Goal: Task Accomplishment & Management: Use online tool/utility

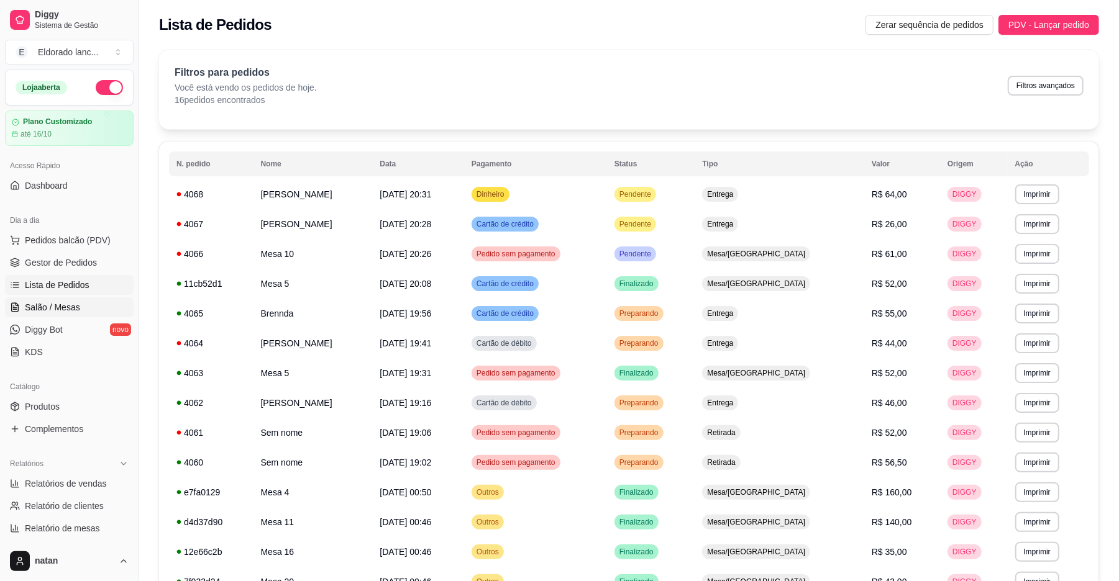
click at [58, 312] on span "Salão / Mesas" at bounding box center [52, 307] width 55 height 12
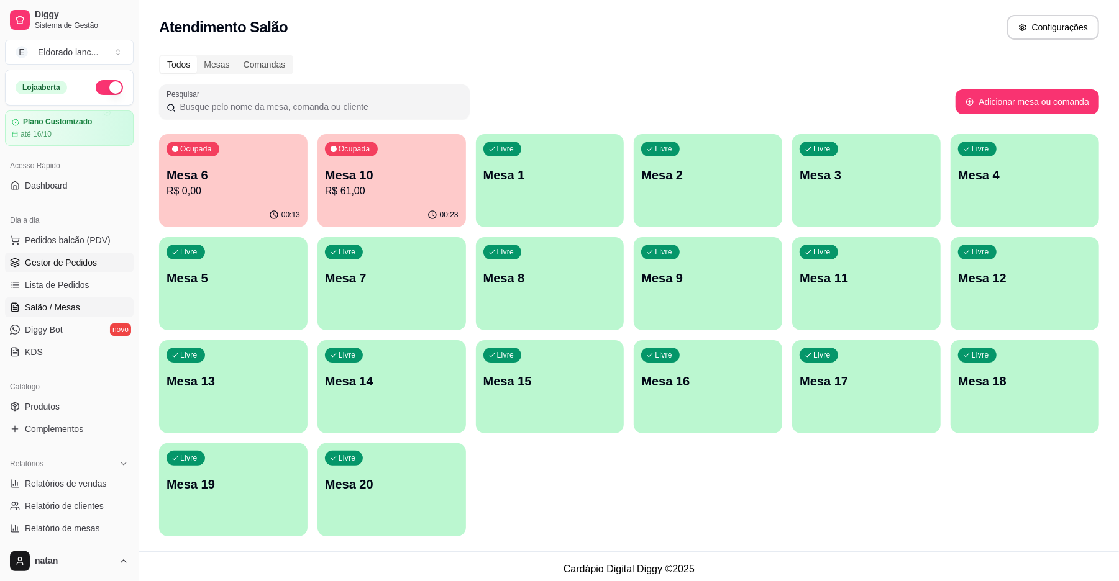
click at [75, 263] on span "Gestor de Pedidos" at bounding box center [61, 263] width 72 height 12
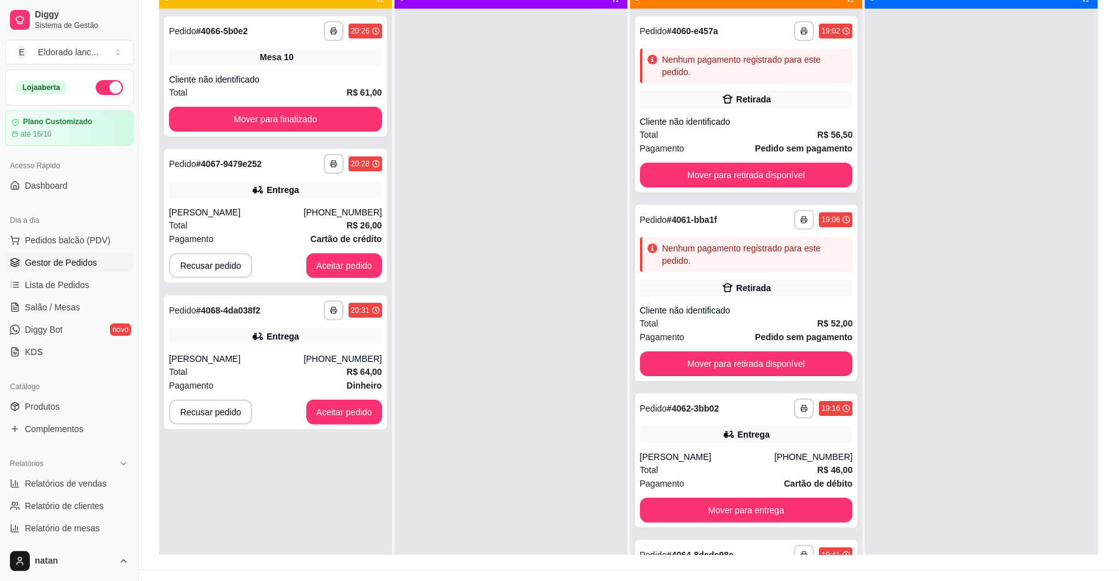
scroll to position [189, 0]
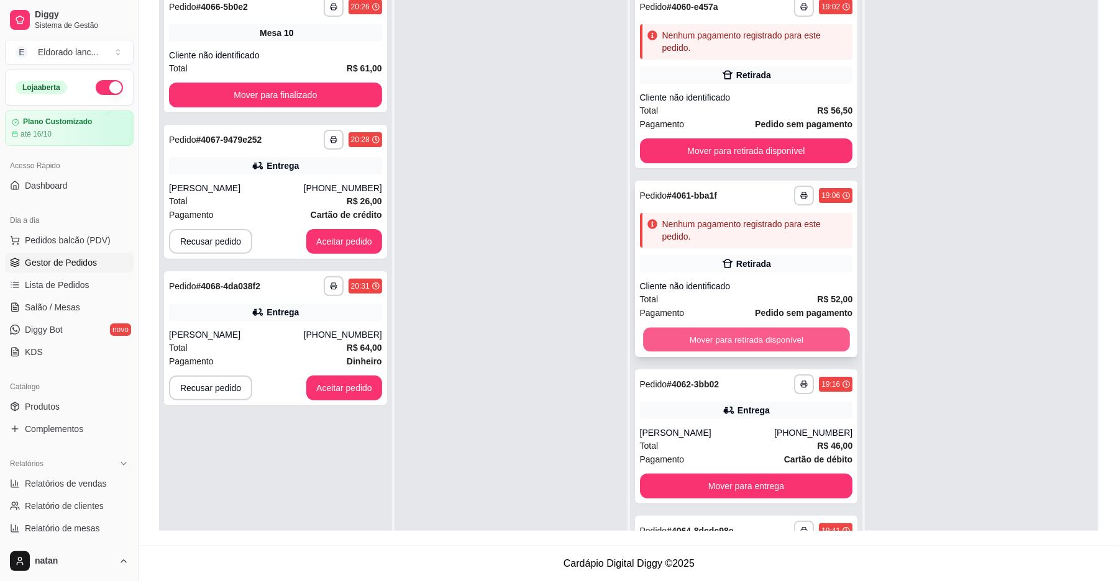
click at [764, 338] on button "Mover para retirada disponível" at bounding box center [746, 340] width 206 height 24
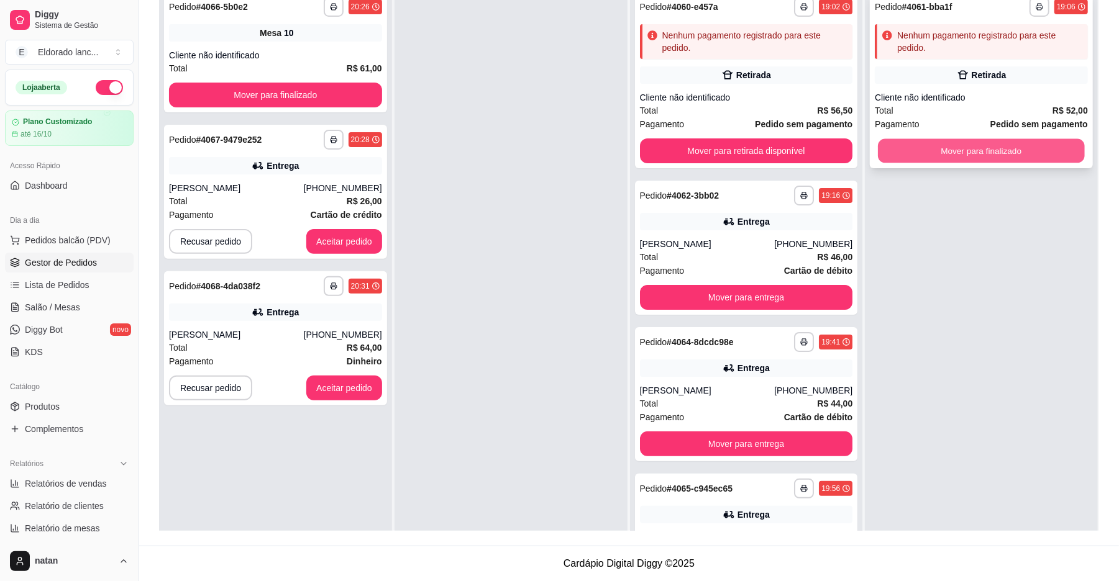
click at [1002, 155] on button "Mover para finalizado" at bounding box center [981, 151] width 206 height 24
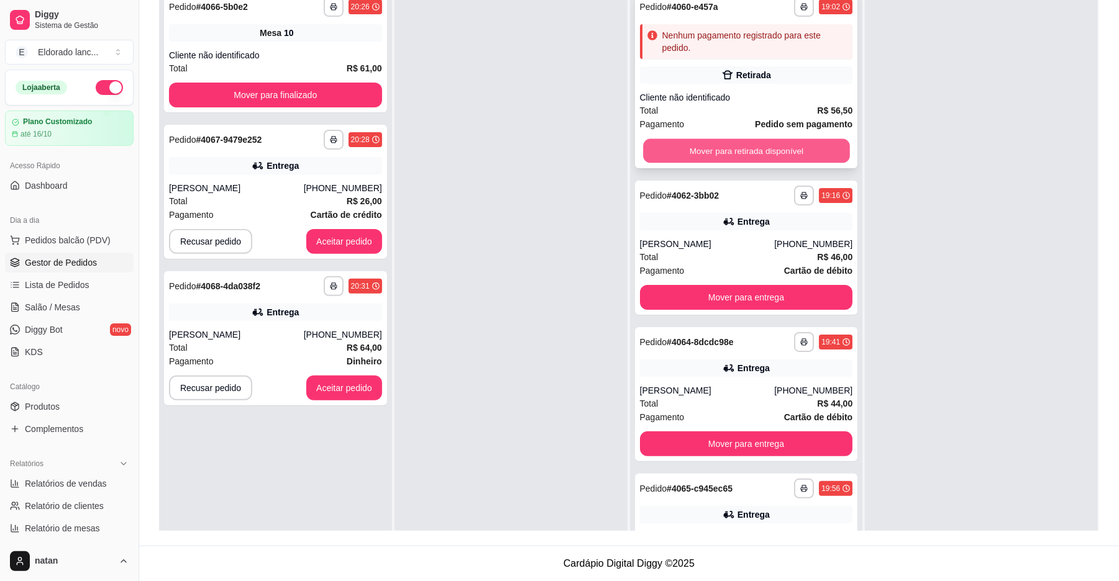
click at [758, 155] on button "Mover para retirada disponível" at bounding box center [746, 151] width 206 height 24
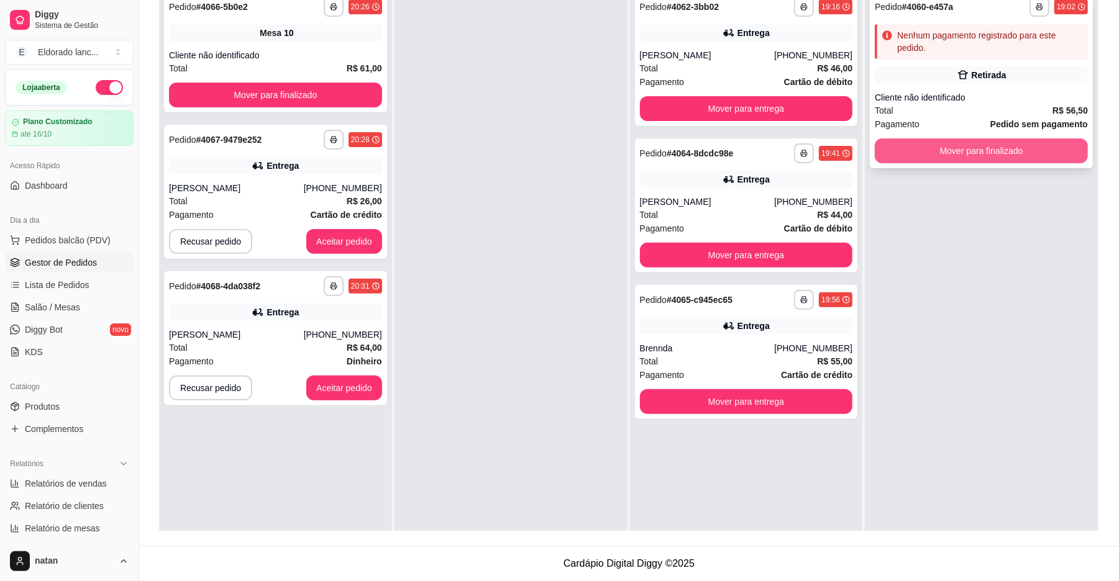
click at [972, 145] on button "Mover para finalizado" at bounding box center [981, 151] width 213 height 25
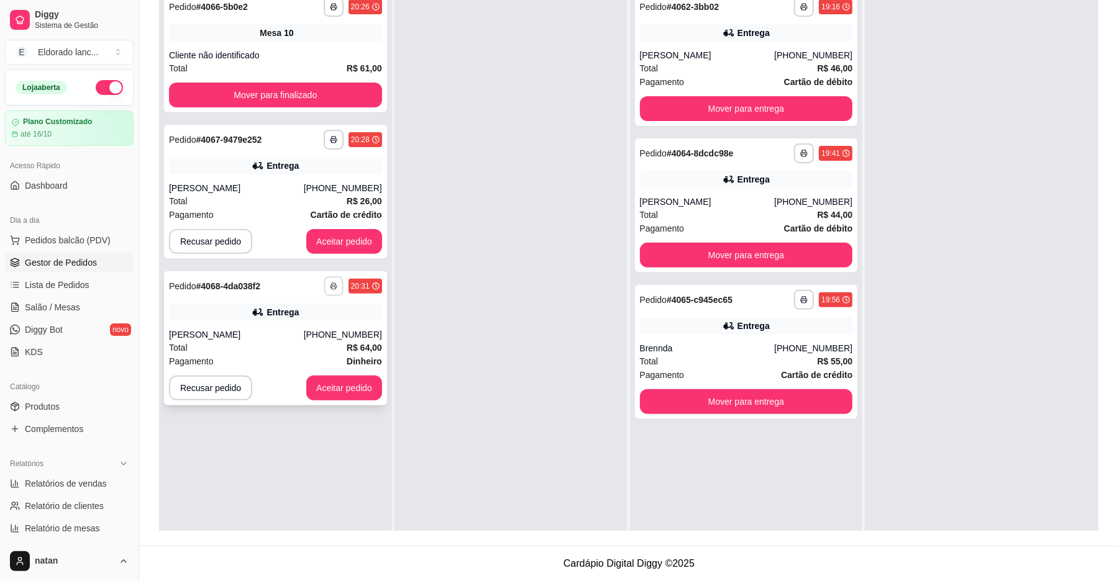
click at [331, 286] on icon "button" at bounding box center [333, 286] width 7 height 7
click at [333, 291] on button "button" at bounding box center [333, 285] width 19 height 19
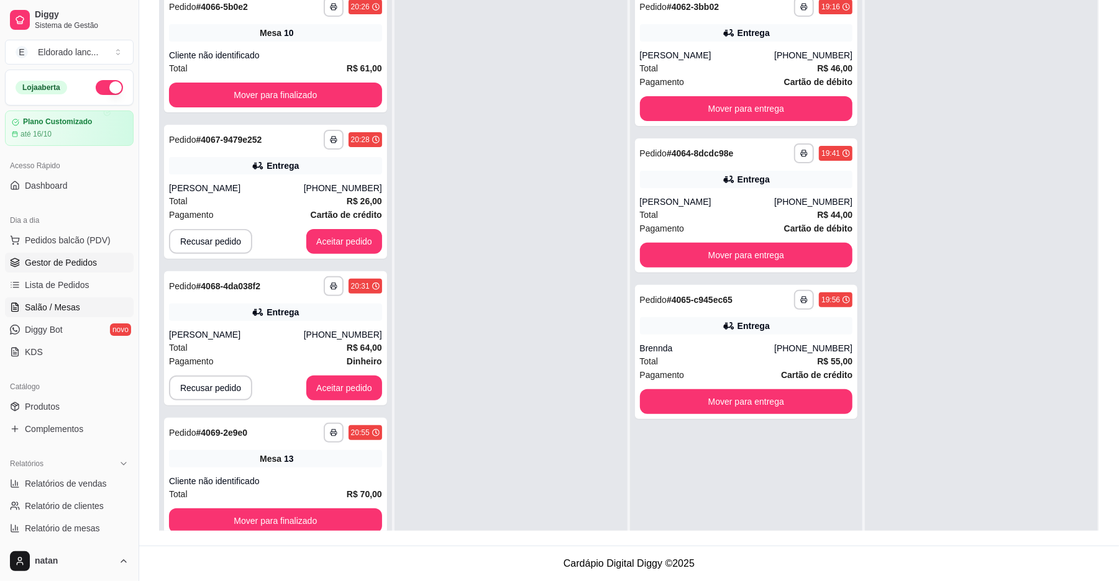
click at [99, 301] on link "Salão / Mesas" at bounding box center [69, 308] width 129 height 20
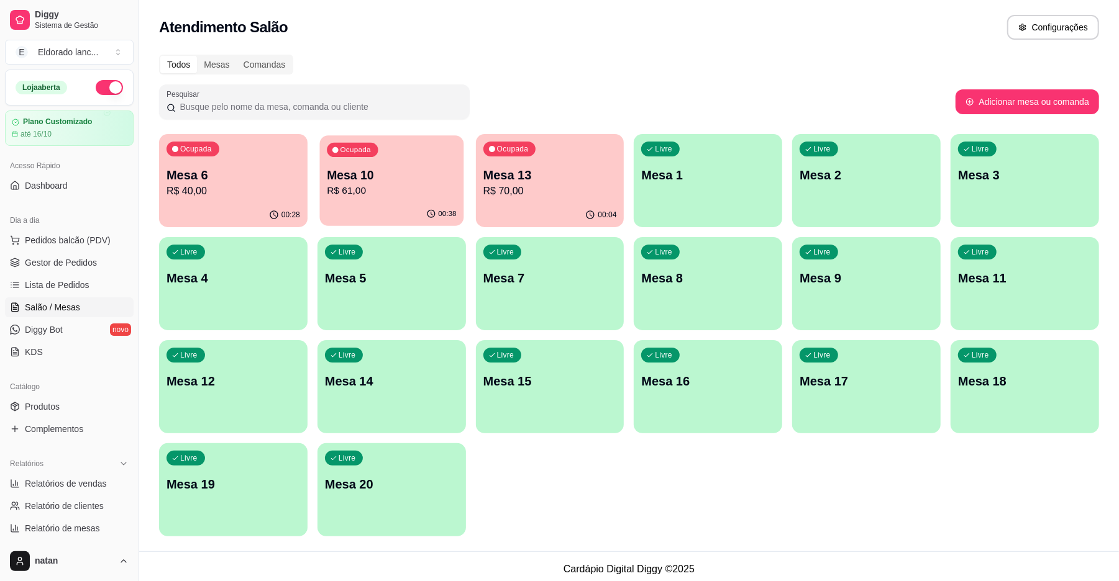
click at [405, 204] on div "00:38" at bounding box center [391, 215] width 144 height 24
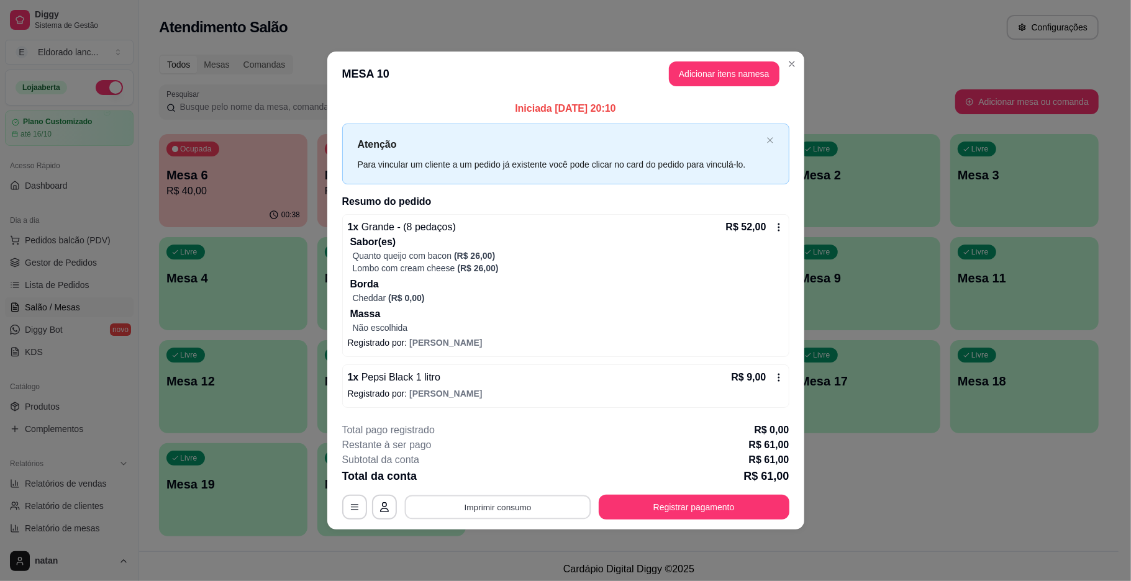
click at [530, 506] on button "Imprimir consumo" at bounding box center [497, 507] width 186 height 24
click at [517, 481] on button "IMPRESSORA" at bounding box center [501, 479] width 87 height 19
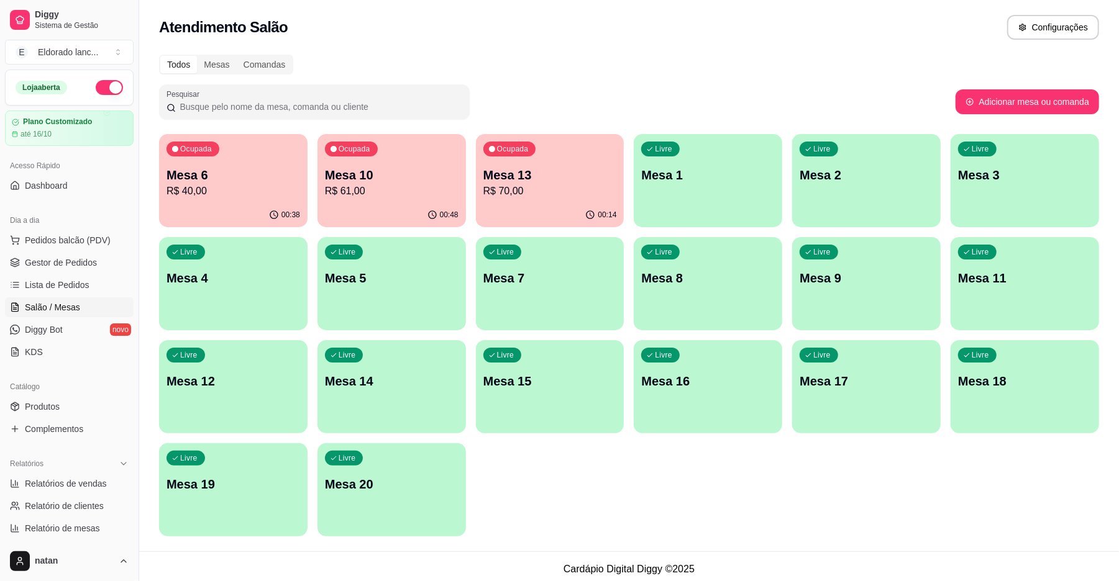
click at [401, 194] on p "R$ 61,00" at bounding box center [392, 191] width 134 height 15
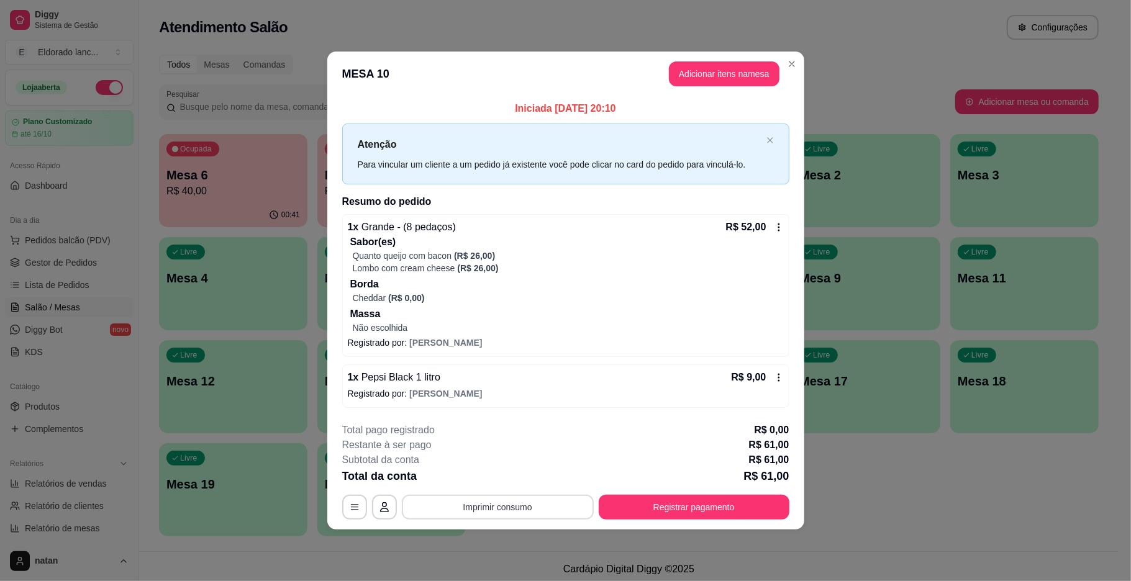
click at [476, 506] on button "Imprimir consumo" at bounding box center [498, 507] width 192 height 25
click at [506, 471] on button "IMPRESSORA" at bounding box center [502, 480] width 90 height 20
click at [682, 507] on button "Registrar pagamento" at bounding box center [694, 507] width 191 height 25
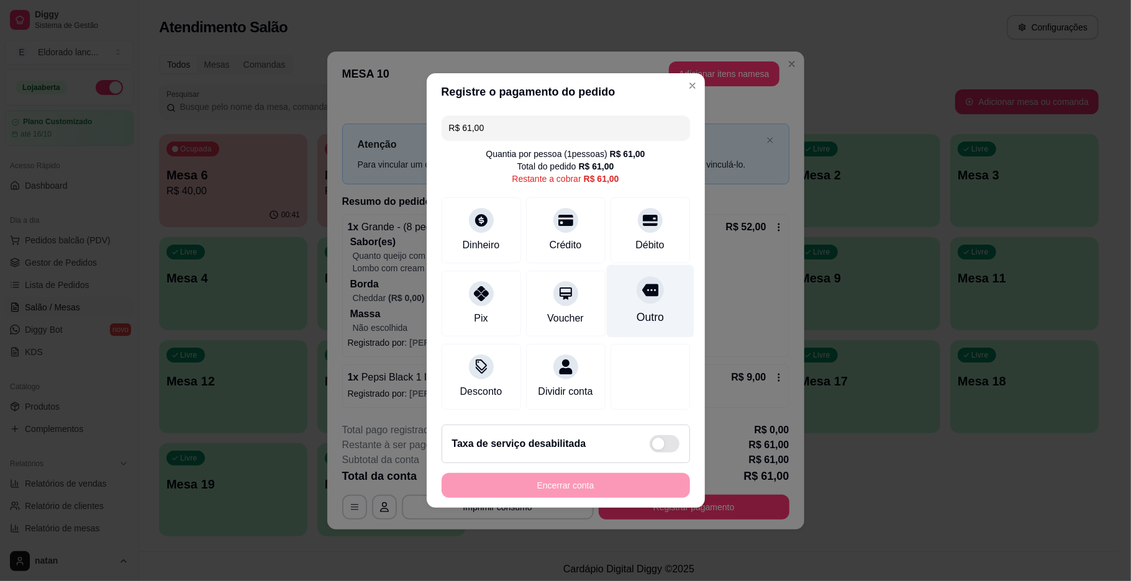
click at [647, 309] on div "Outro" at bounding box center [649, 317] width 27 height 16
type input "R$ 0,00"
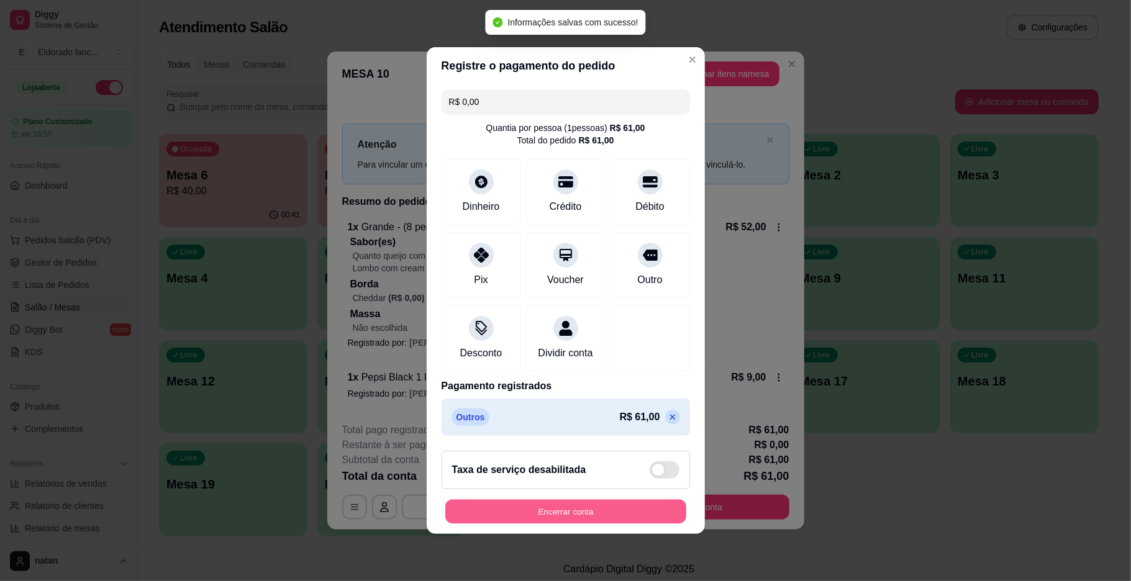
click at [614, 517] on button "Encerrar conta" at bounding box center [565, 512] width 241 height 24
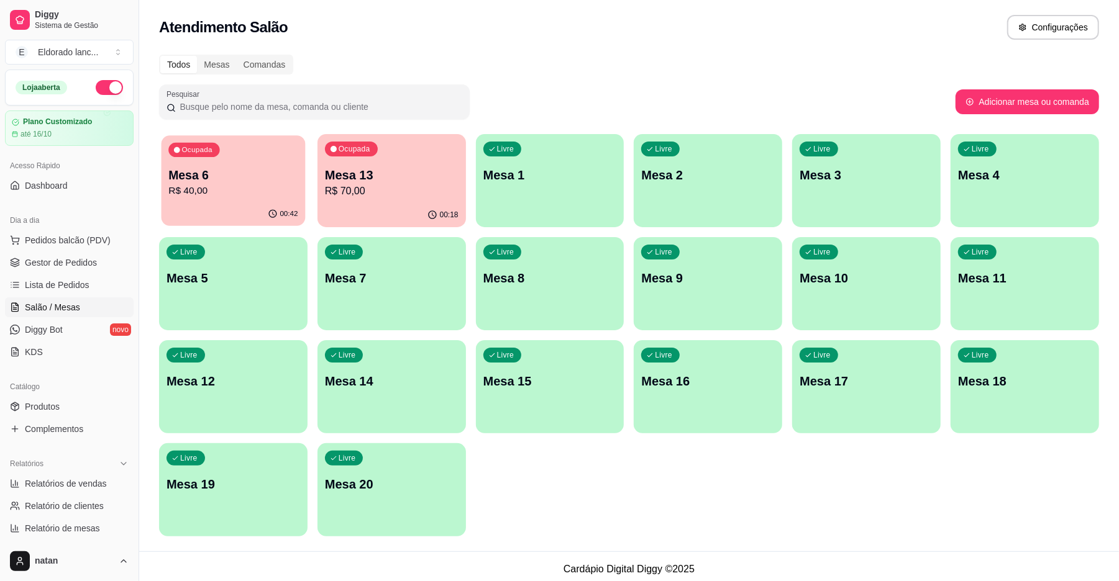
click at [276, 167] on p "Mesa 6" at bounding box center [232, 175] width 129 height 17
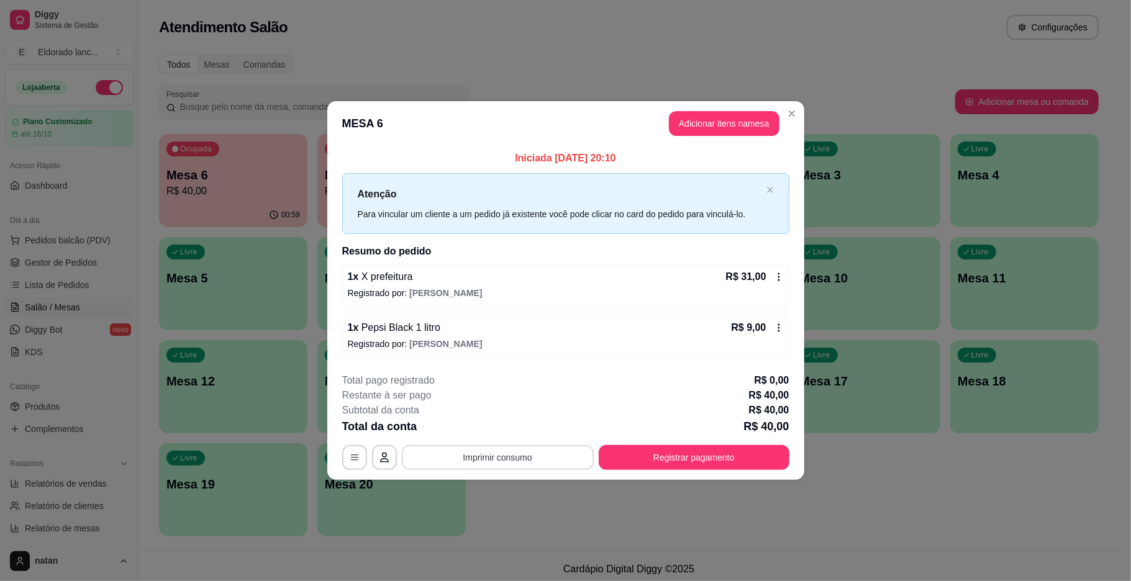
click at [540, 462] on button "Imprimir consumo" at bounding box center [498, 457] width 192 height 25
click at [514, 432] on button "IMPRESSORA" at bounding box center [502, 430] width 90 height 20
click at [691, 452] on button "Registrar pagamento" at bounding box center [693, 457] width 185 height 24
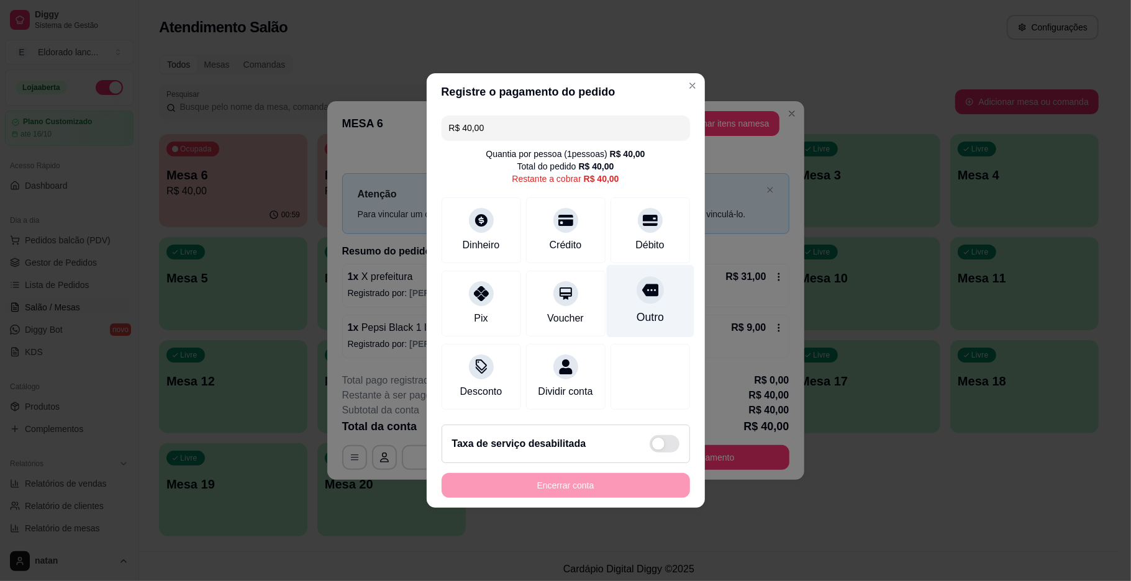
click at [649, 291] on div at bounding box center [650, 289] width 27 height 27
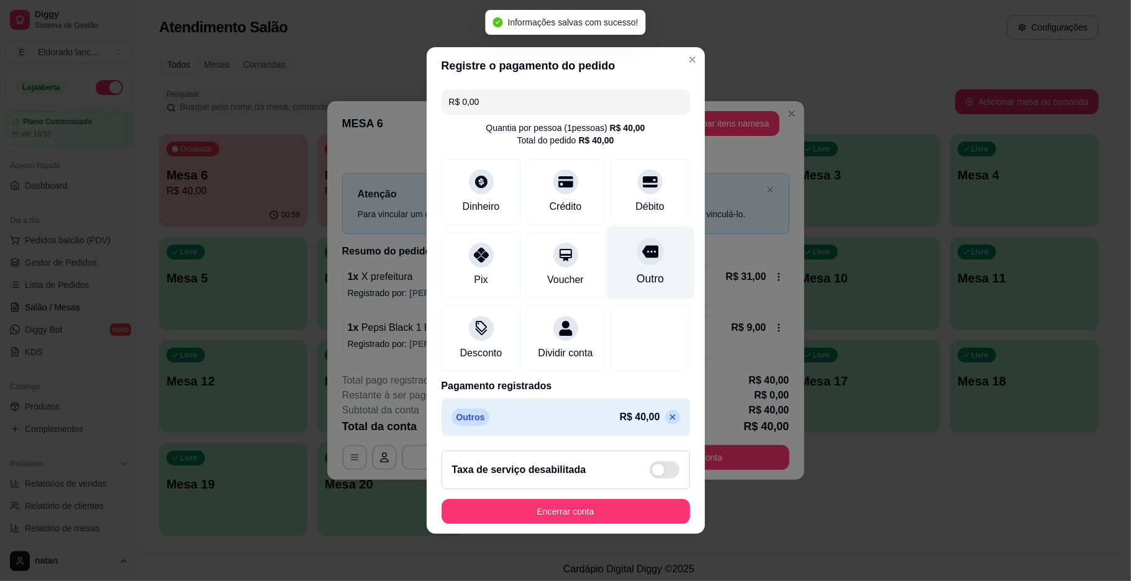
type input "R$ 0,00"
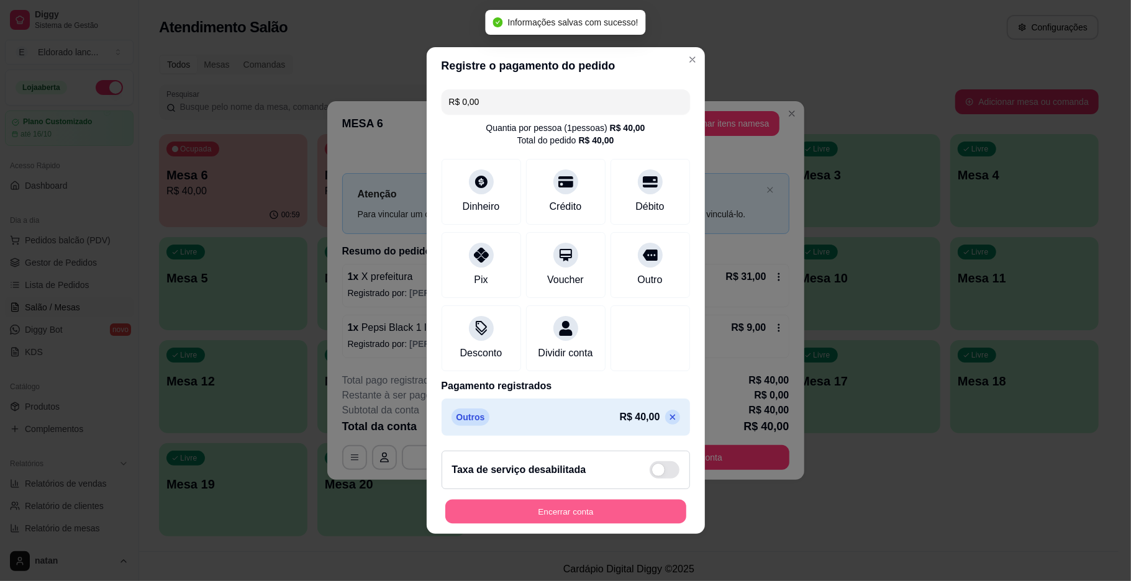
click at [570, 515] on button "Encerrar conta" at bounding box center [565, 512] width 241 height 24
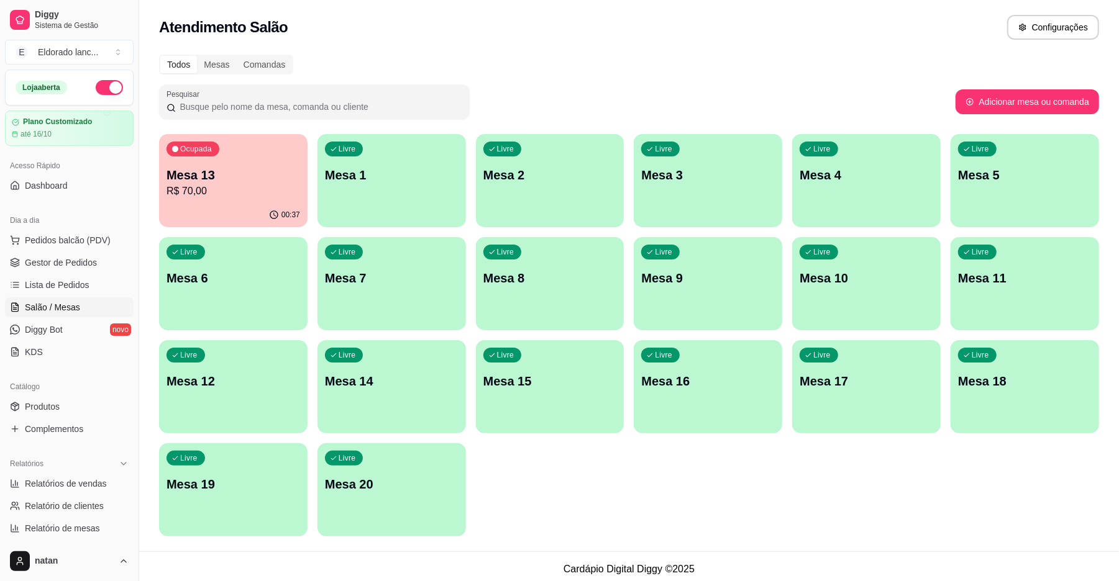
click at [245, 174] on p "Mesa 13" at bounding box center [233, 174] width 134 height 17
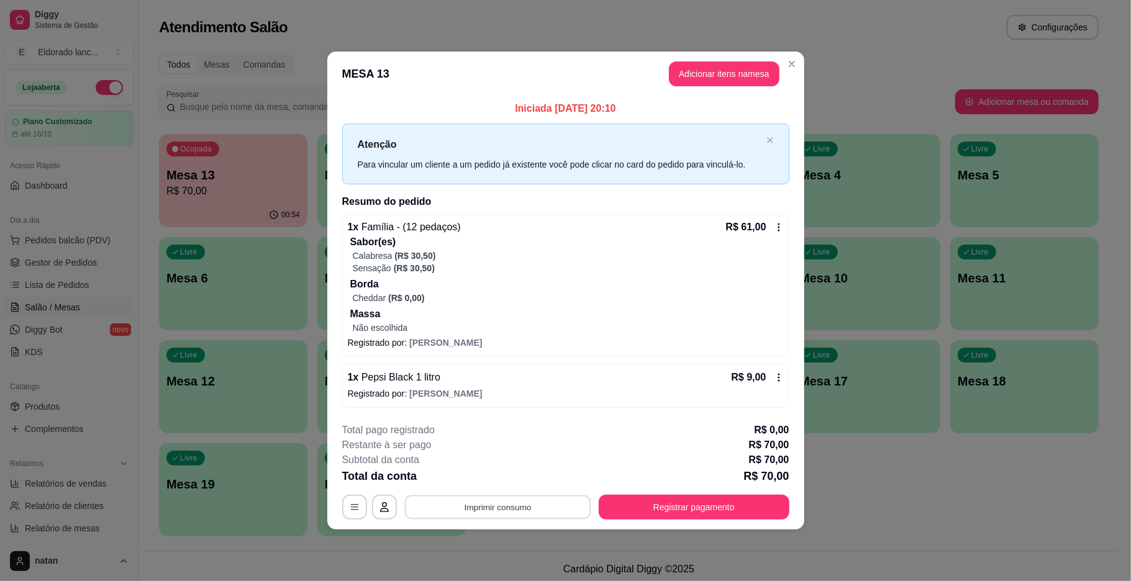
click at [504, 509] on button "Imprimir consumo" at bounding box center [497, 507] width 186 height 24
click at [503, 478] on button "IMPRESSORA" at bounding box center [502, 480] width 90 height 20
click at [637, 505] on button "Registrar pagamento" at bounding box center [693, 507] width 185 height 24
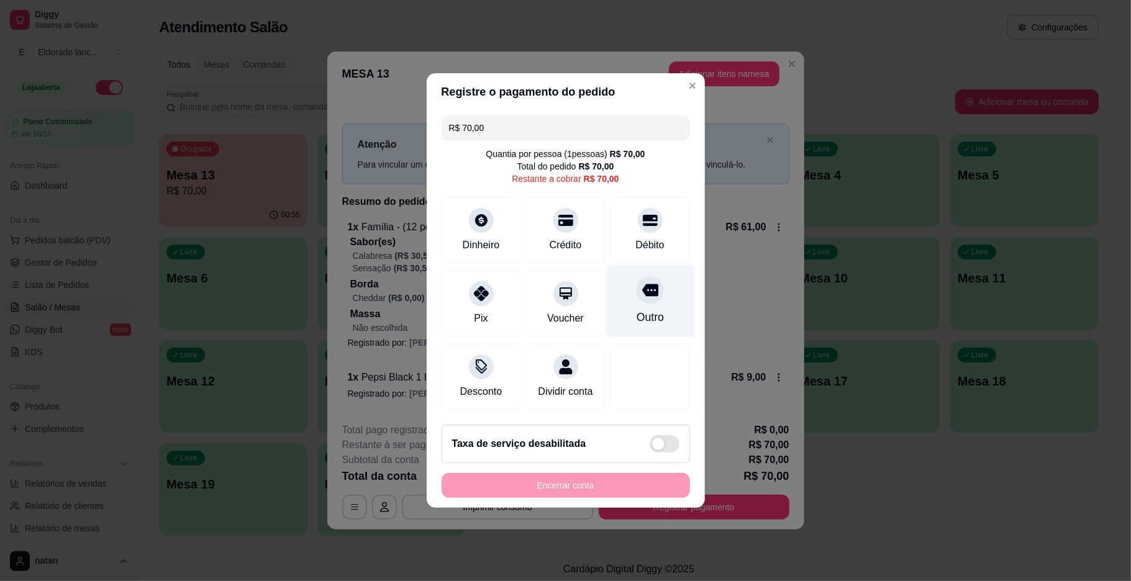
click at [632, 301] on div "Outro" at bounding box center [650, 301] width 88 height 73
type input "R$ 0,00"
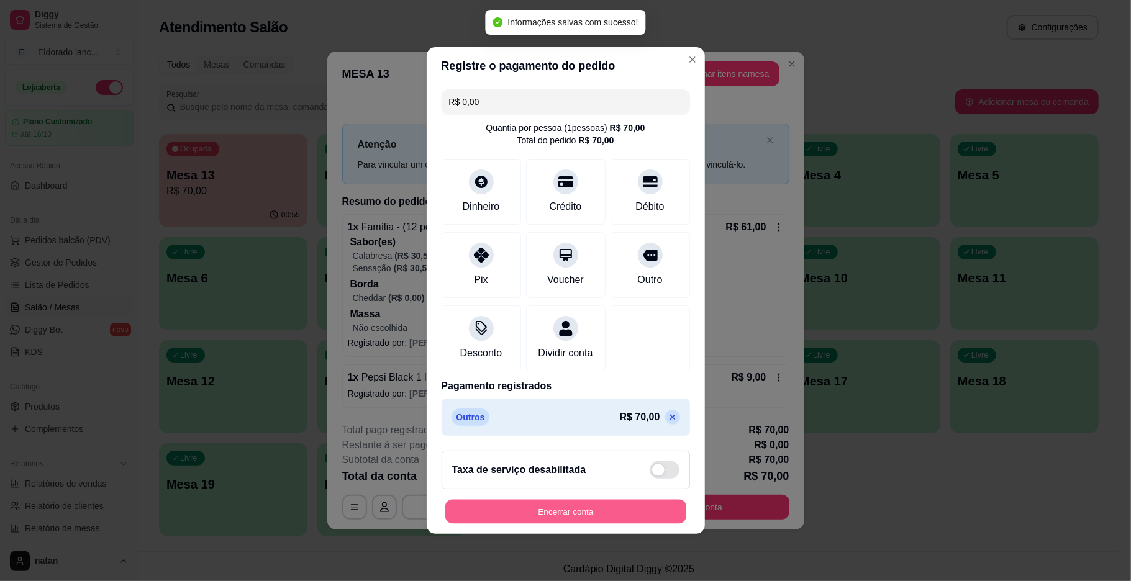
click at [578, 512] on button "Encerrar conta" at bounding box center [565, 512] width 241 height 24
